Goal: Find specific page/section: Find specific page/section

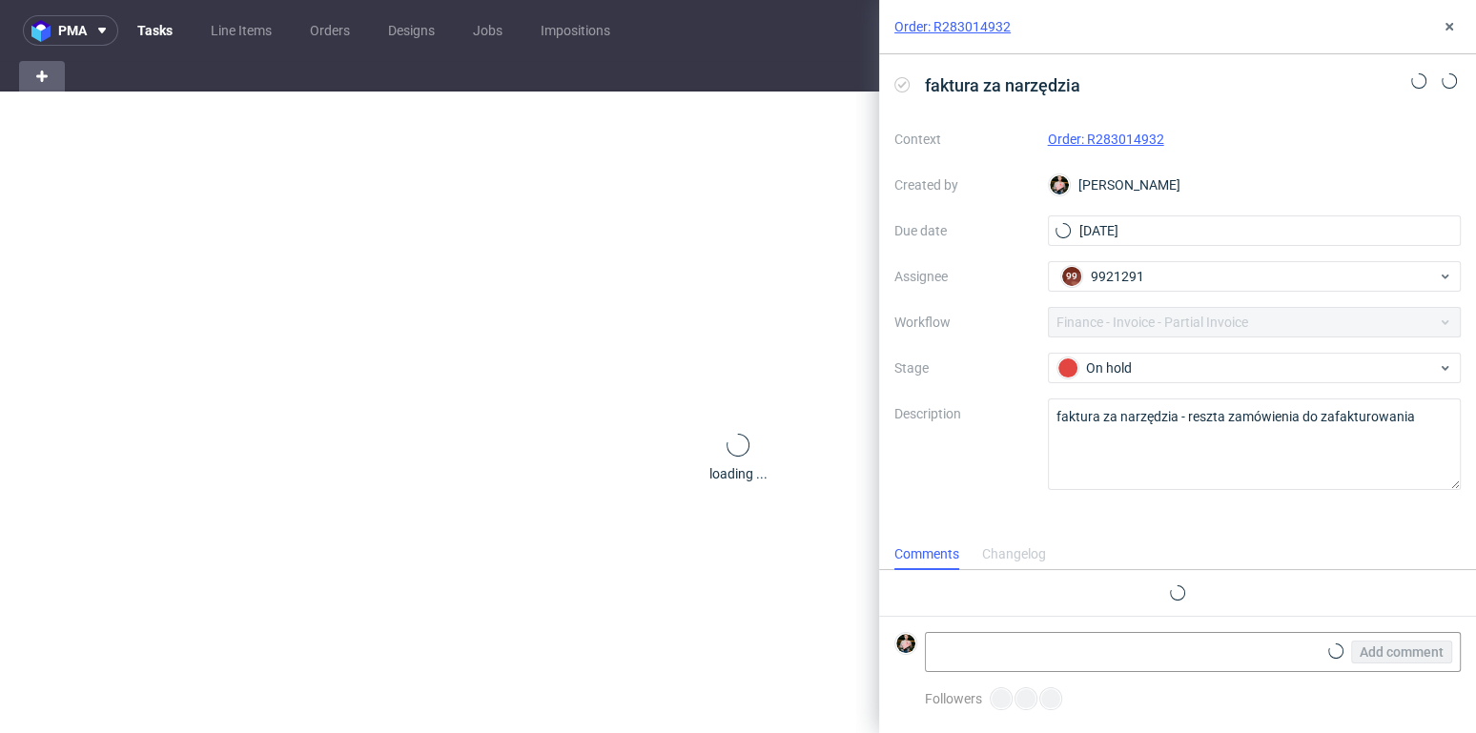
scroll to position [15, 0]
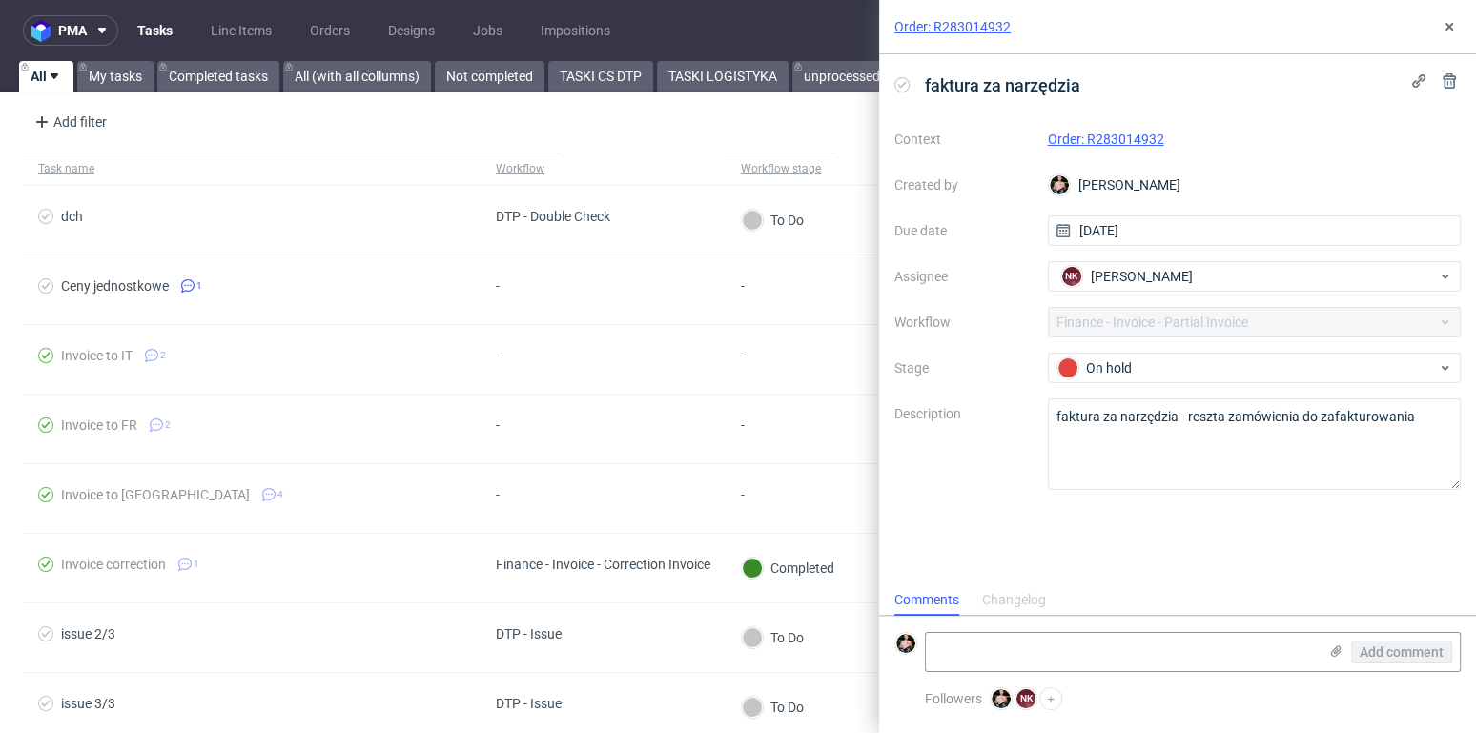
click at [1121, 133] on link "Order: R283014932" at bounding box center [1106, 139] width 116 height 15
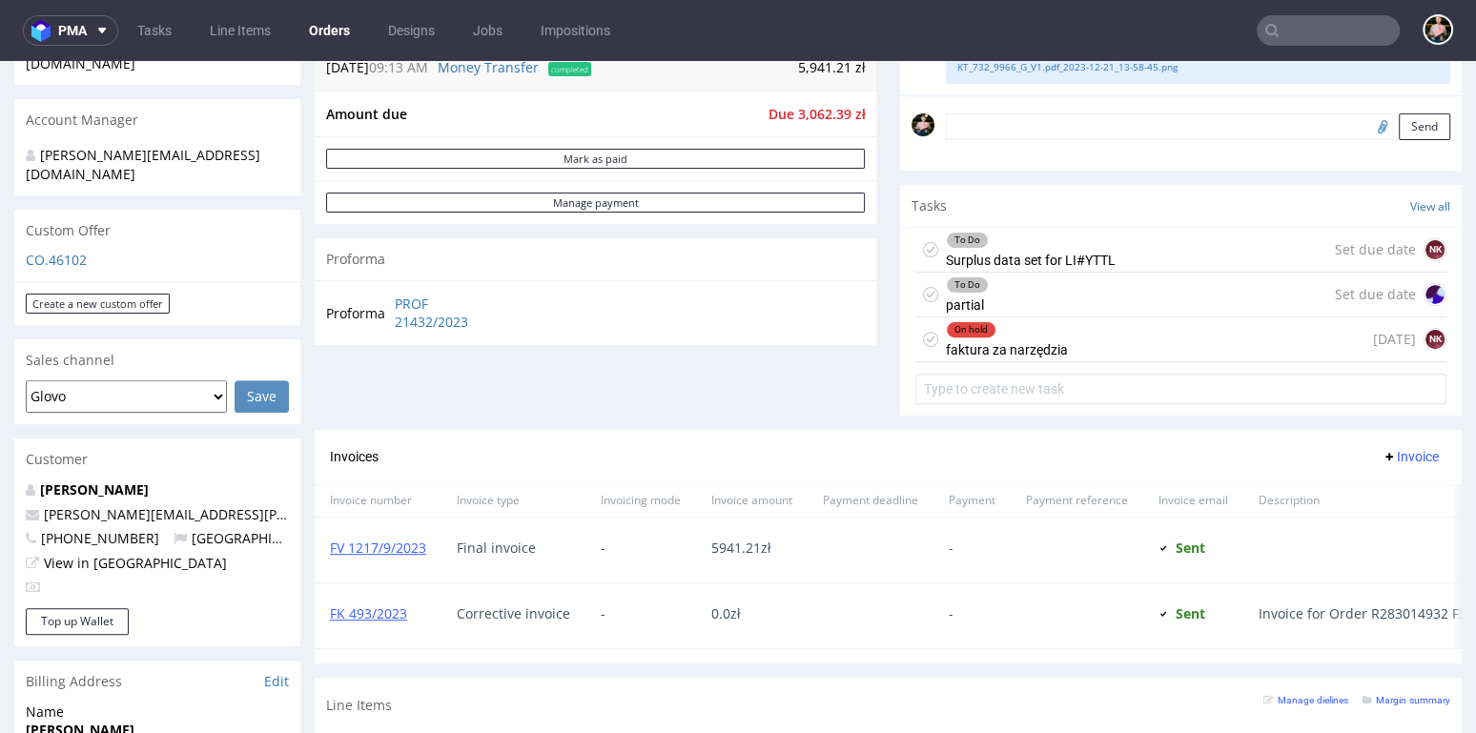
scroll to position [584, 0]
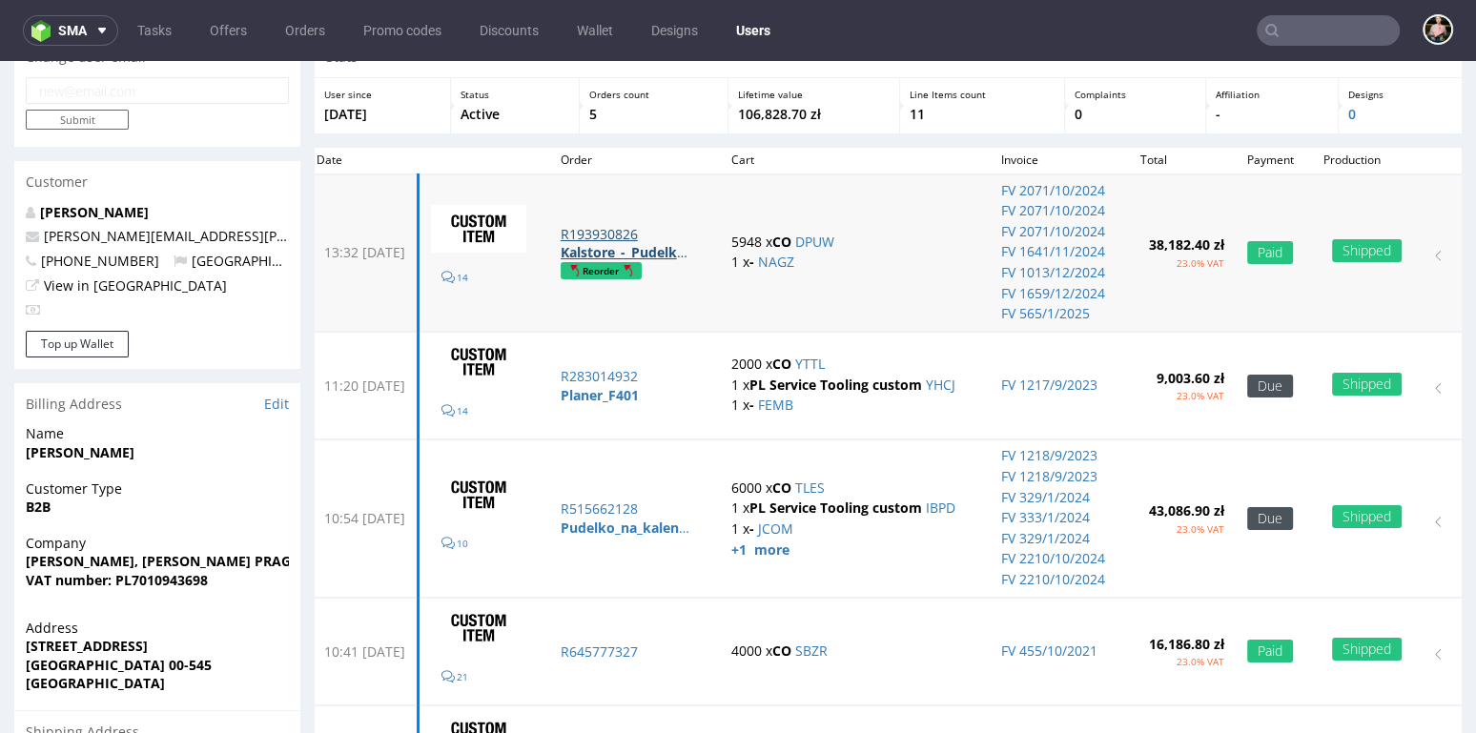
scroll to position [107, 0]
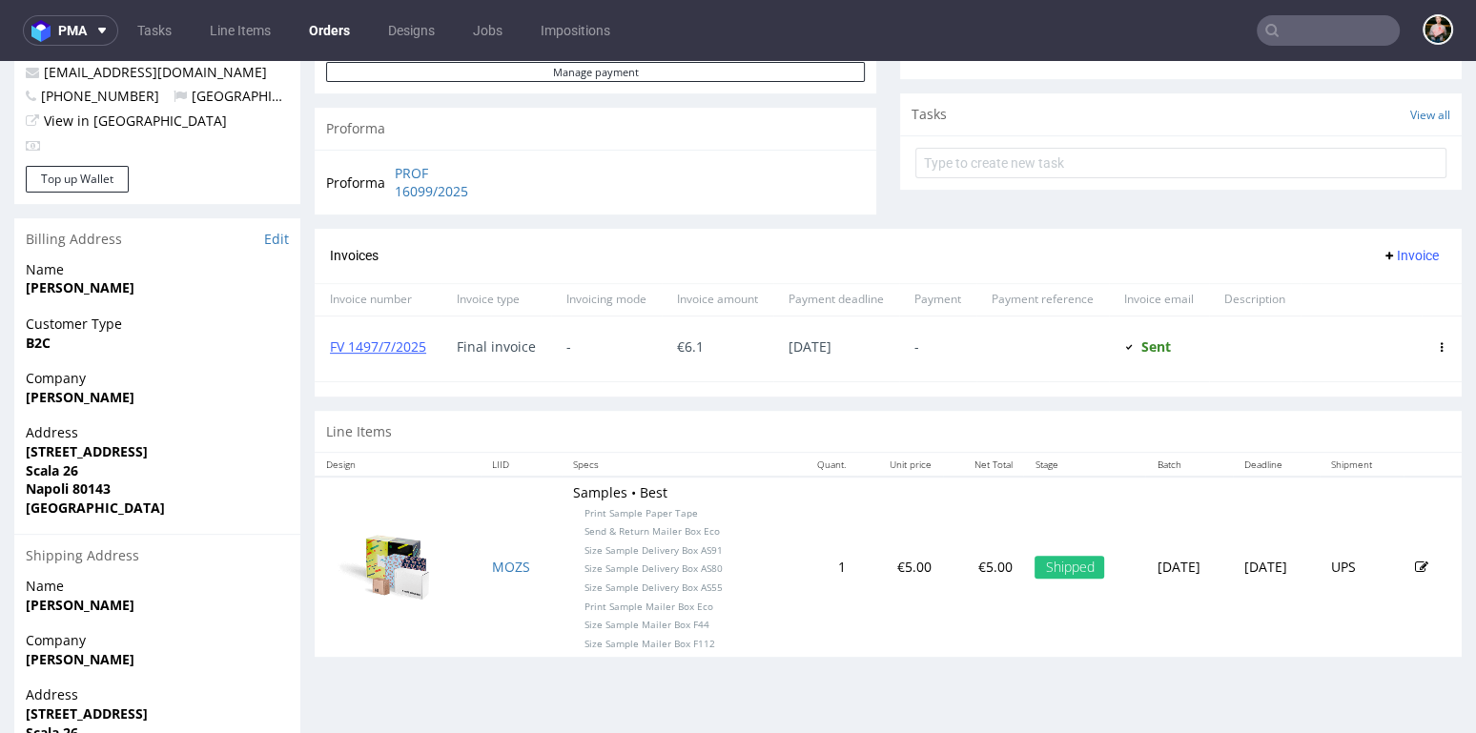
scroll to position [658, 0]
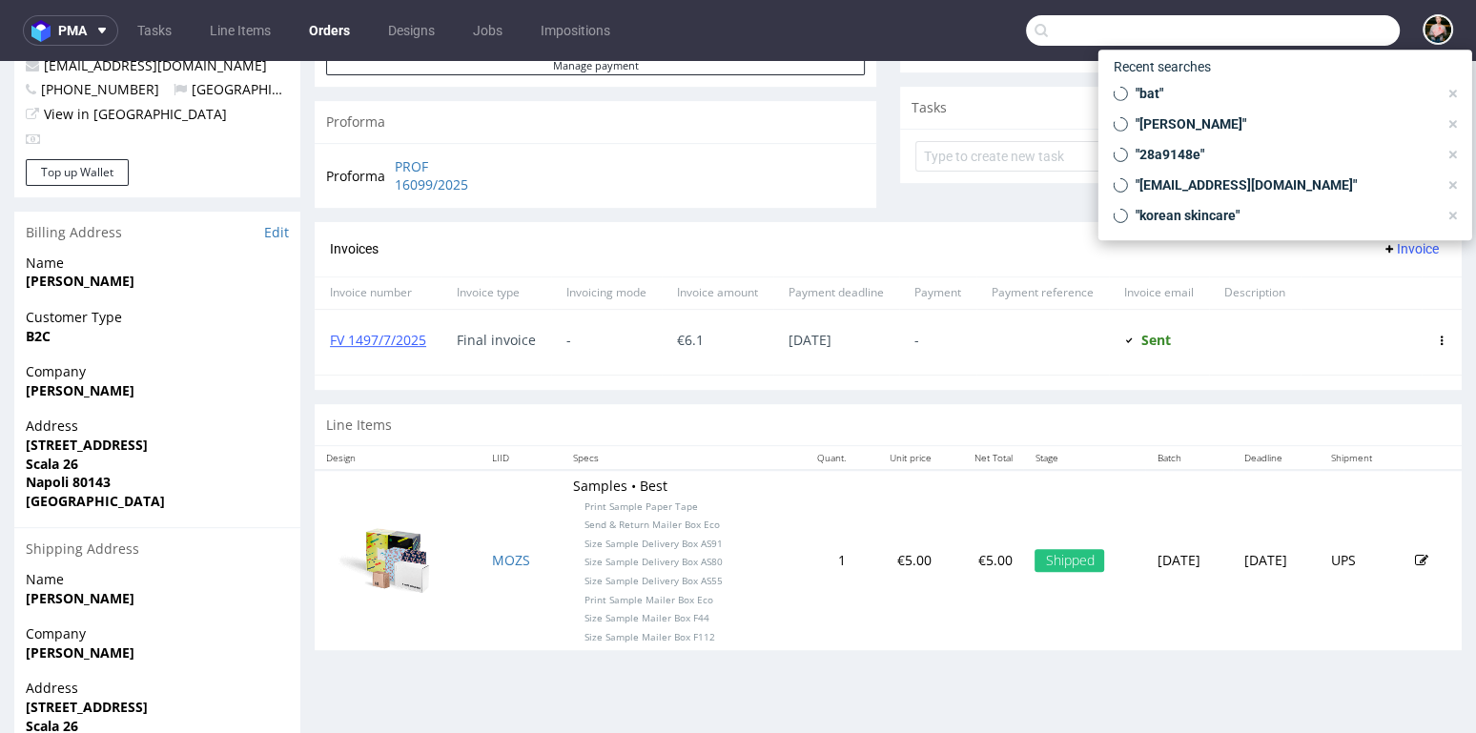
click at [1291, 39] on input "text" at bounding box center [1213, 30] width 374 height 31
paste input "[EMAIL_ADDRESS][DOMAIN_NAME]"
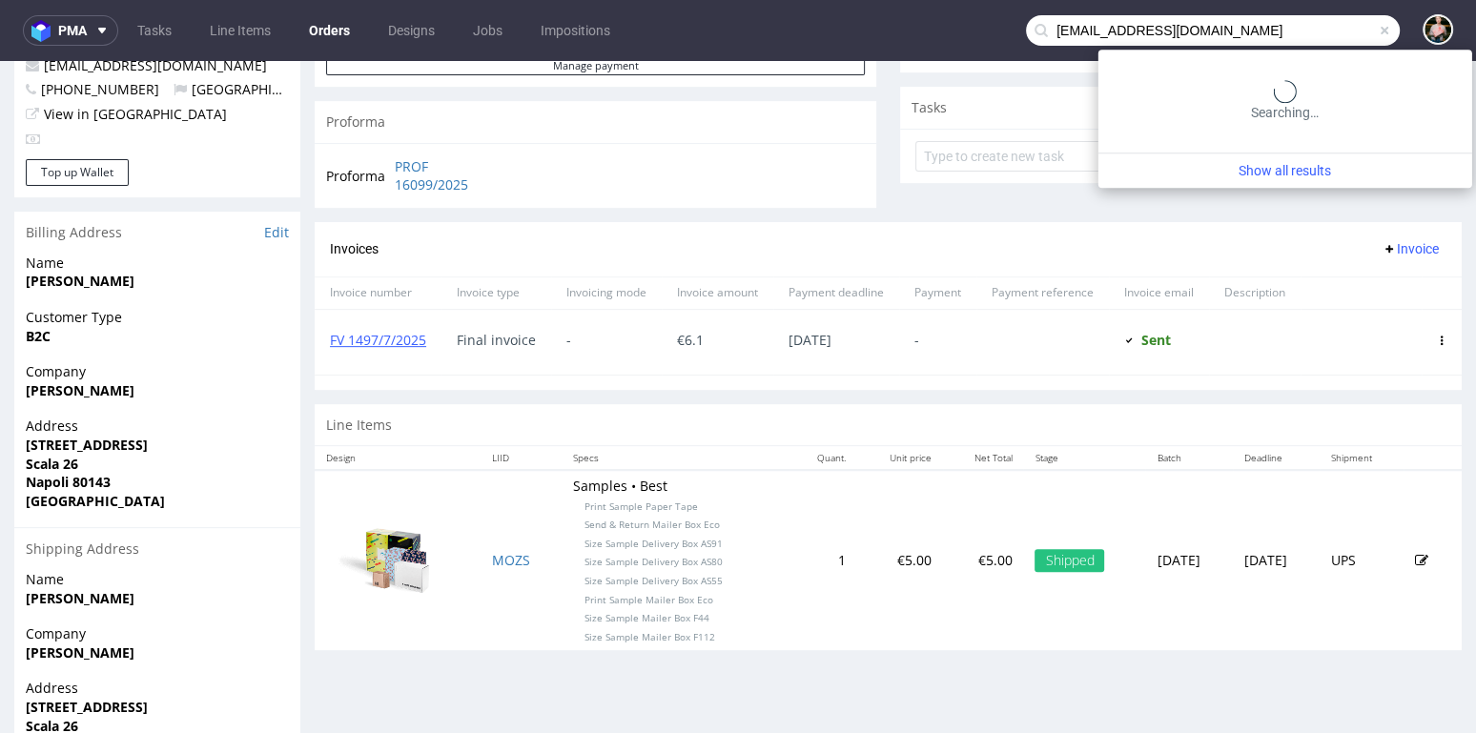
type input "[EMAIL_ADDRESS][DOMAIN_NAME]"
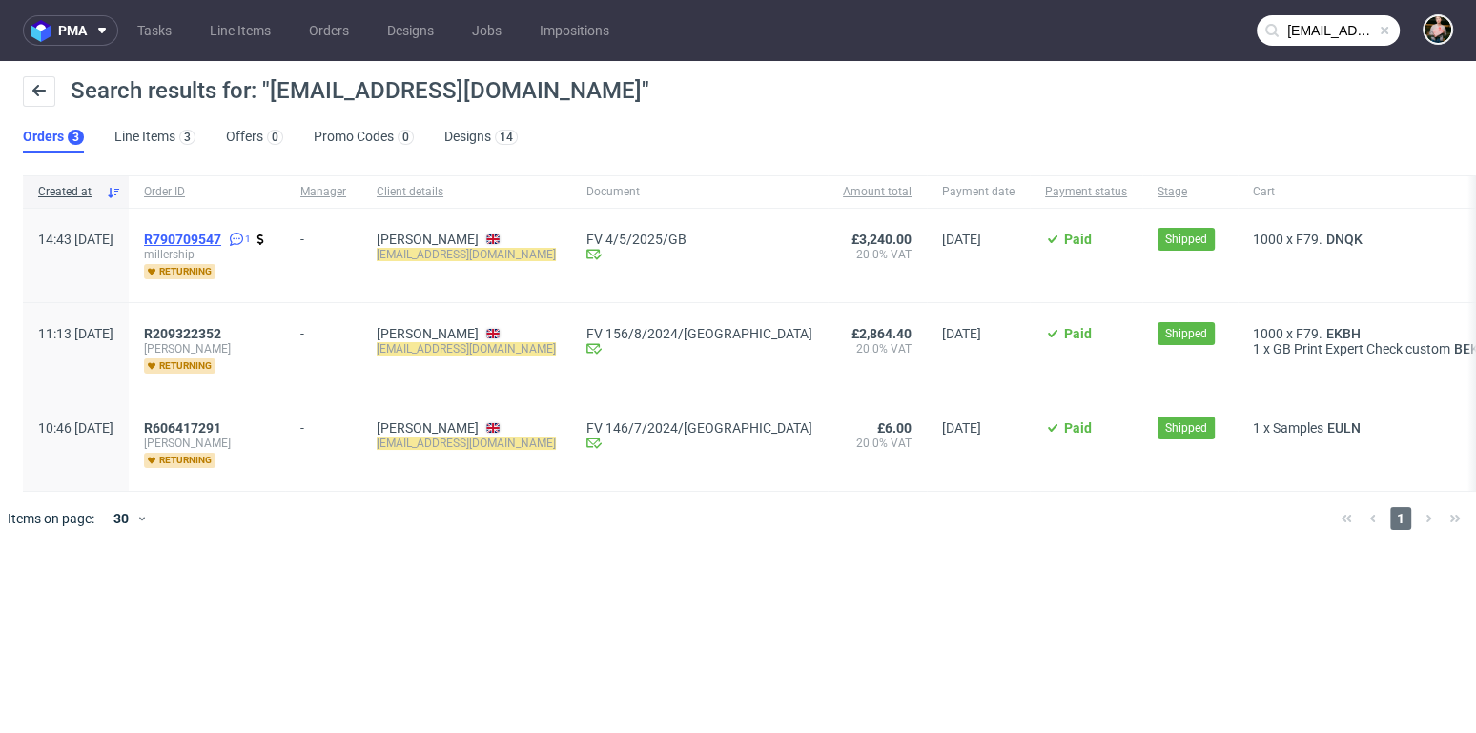
click at [221, 236] on span "R790709547" at bounding box center [182, 239] width 77 height 15
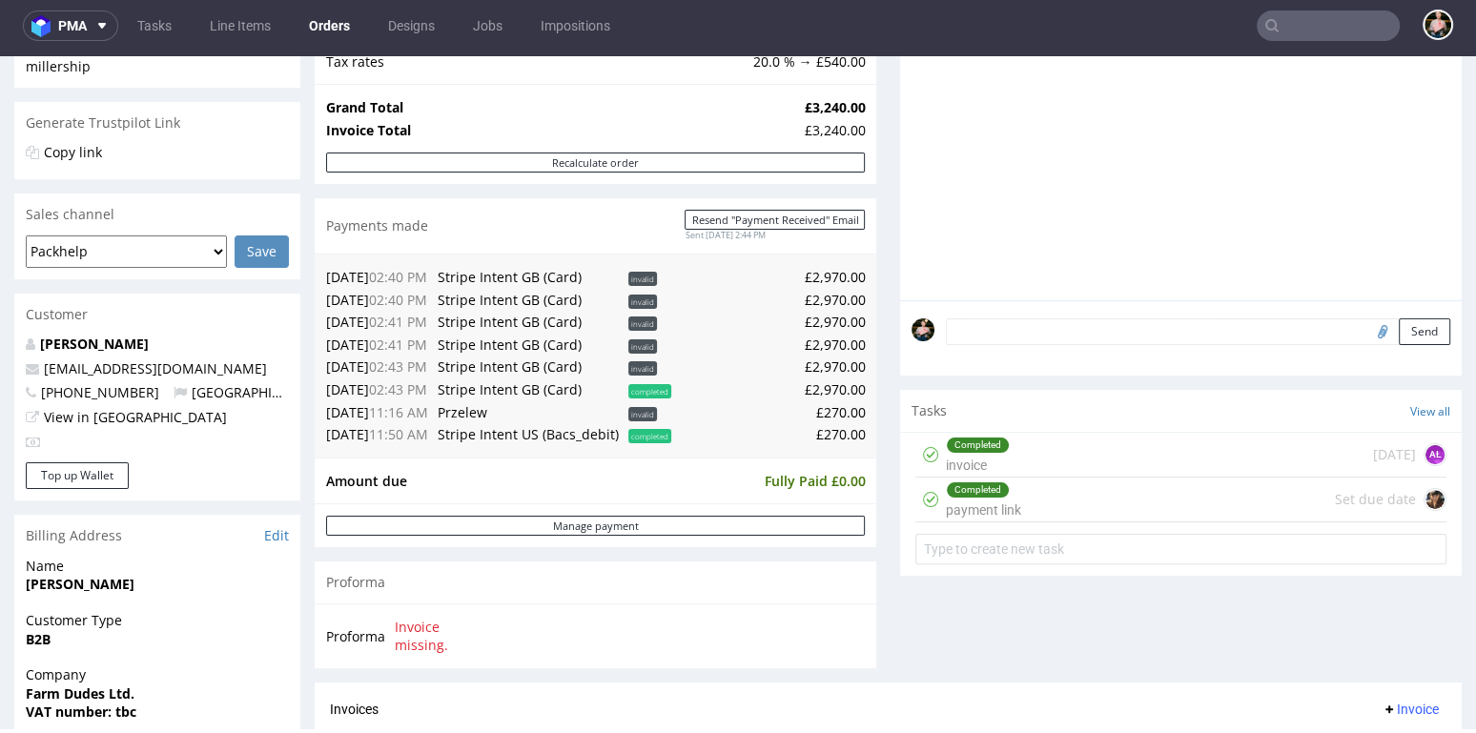
scroll to position [365, 0]
